Goal: Navigation & Orientation: Go to known website

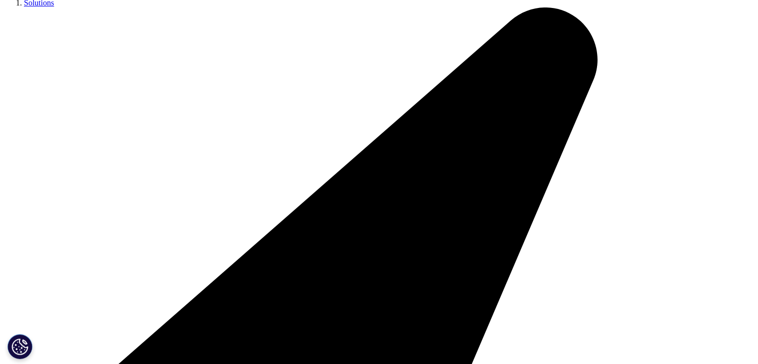
scroll to position [5, 0]
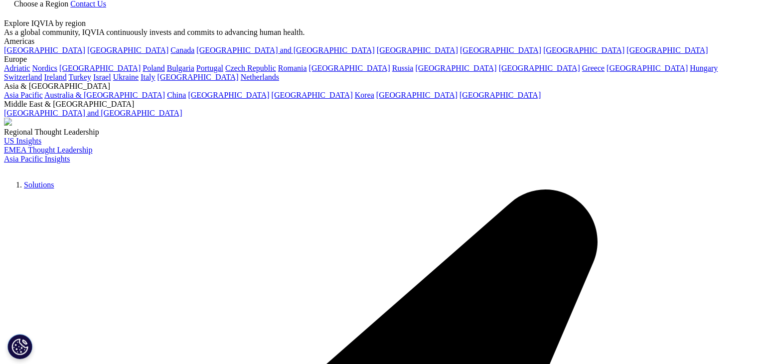
click at [4, 170] on img at bounding box center [4, 170] width 0 height 0
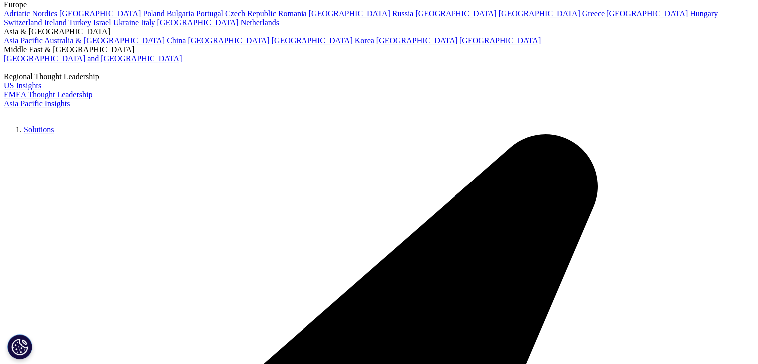
scroll to position [63, 0]
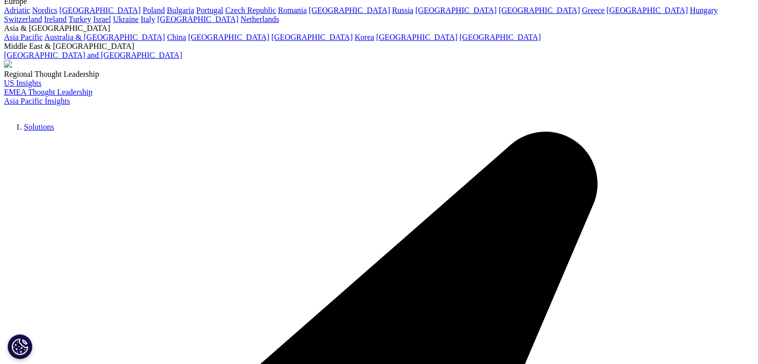
scroll to position [63, 0]
